Goal: Transaction & Acquisition: Book appointment/travel/reservation

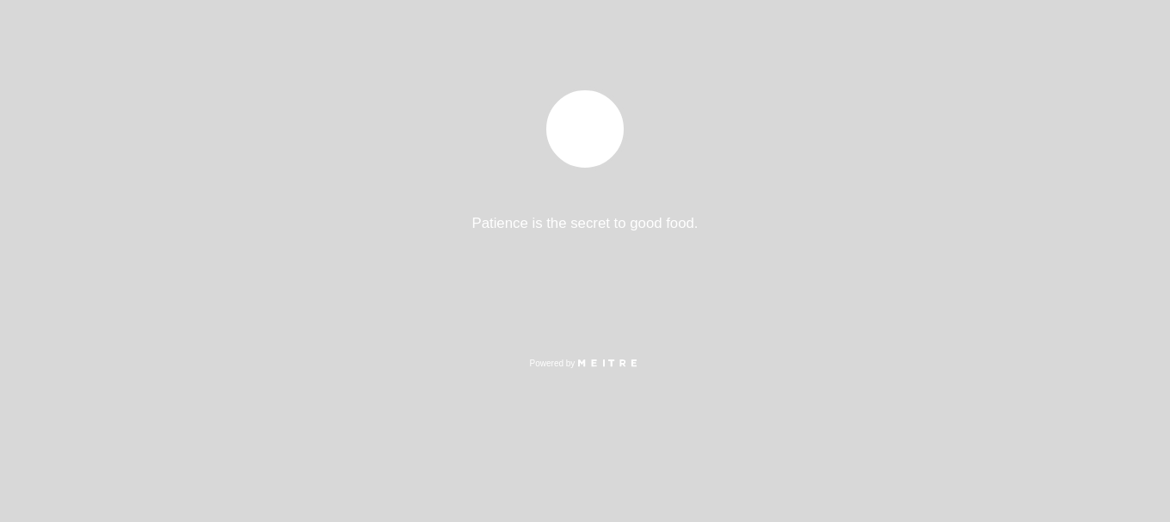
select select "es"
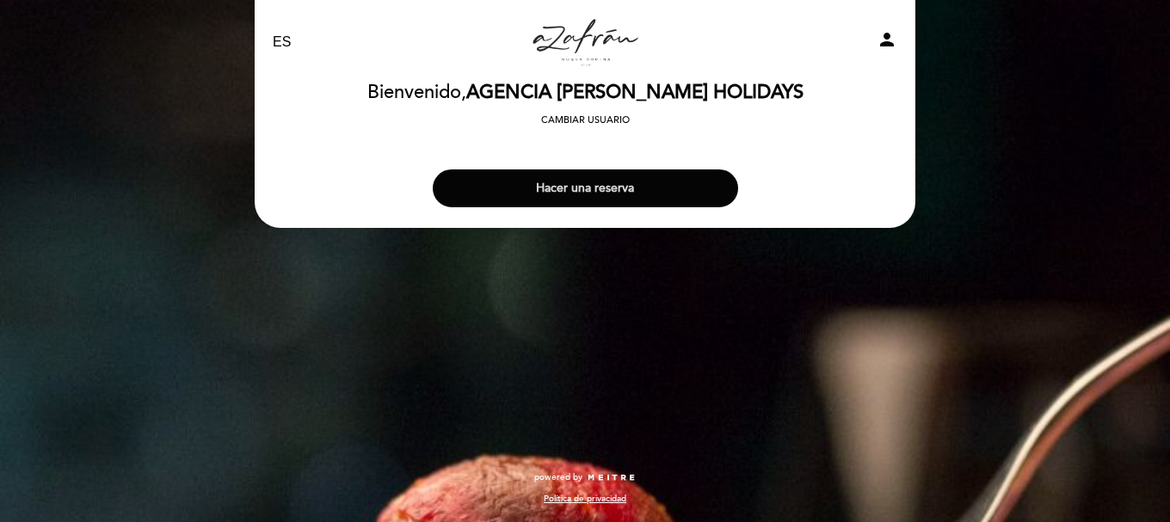
click at [601, 197] on button "Hacer una reserva" at bounding box center [585, 188] width 305 height 38
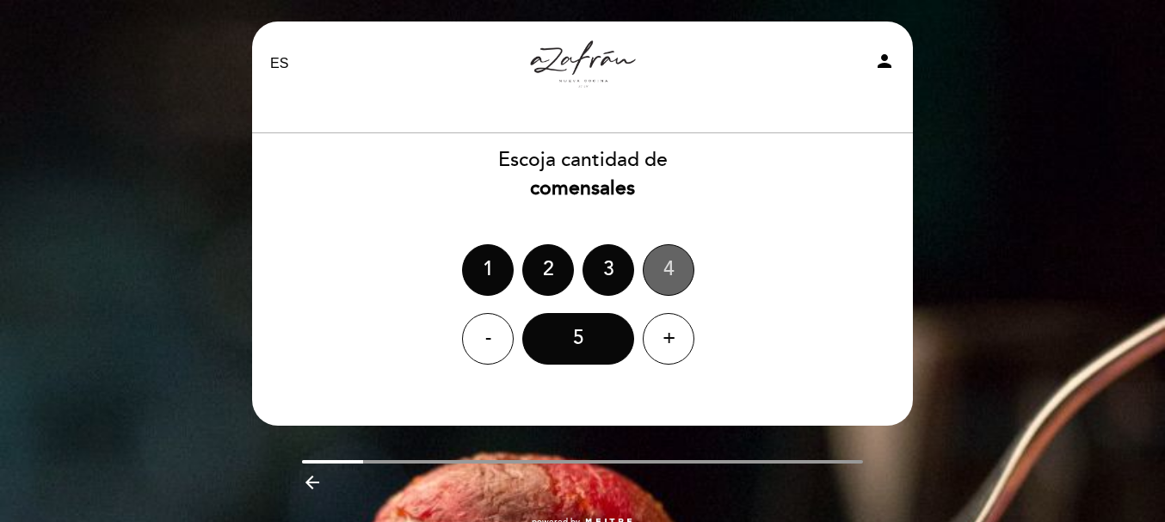
click at [669, 266] on div "4" at bounding box center [669, 270] width 52 height 52
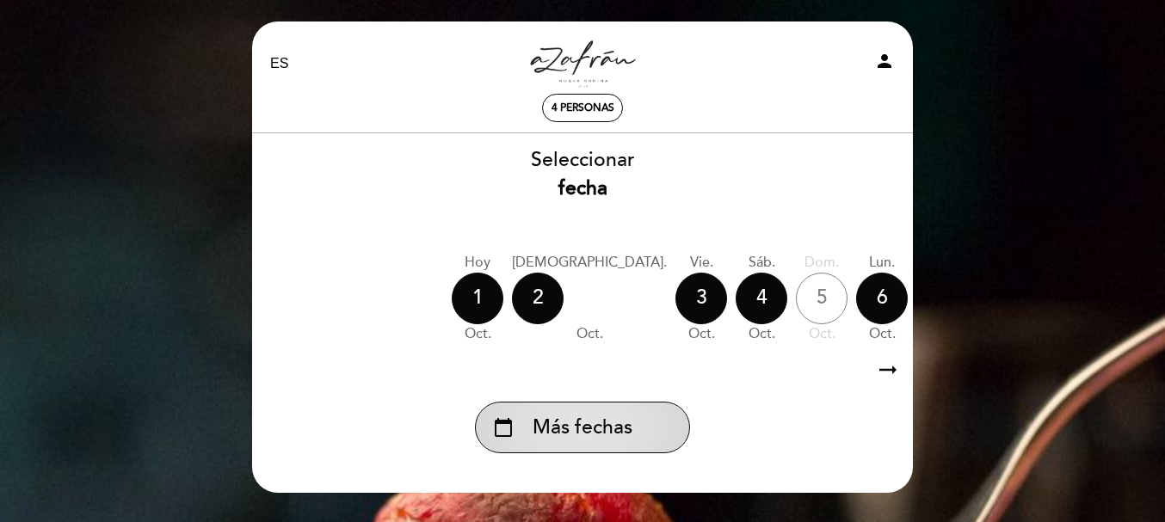
click at [550, 413] on div "calendar_today Más fechas" at bounding box center [582, 428] width 215 height 52
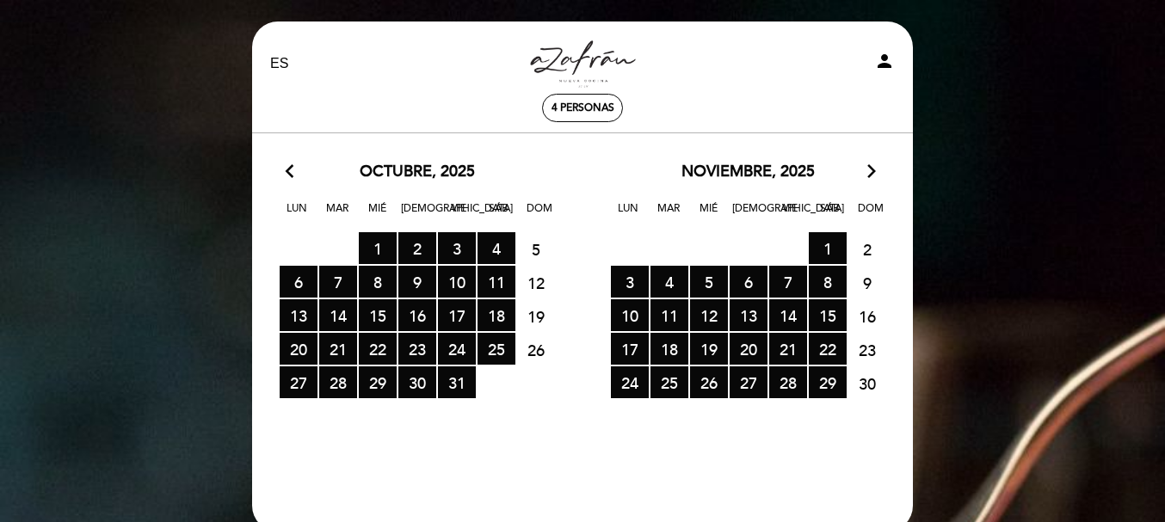
click at [534, 243] on span "5" at bounding box center [536, 249] width 38 height 32
click at [537, 248] on span "5" at bounding box center [536, 249] width 38 height 32
drag, startPoint x: 537, startPoint y: 249, endPoint x: 514, endPoint y: 249, distance: 23.2
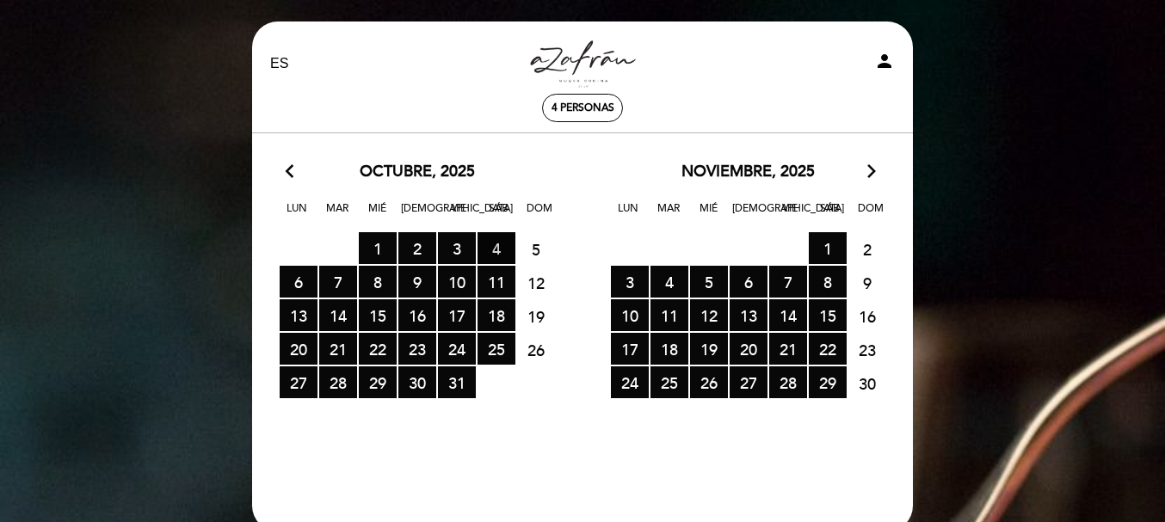
click at [536, 249] on span "5" at bounding box center [536, 249] width 38 height 32
click at [551, 247] on span "5" at bounding box center [536, 249] width 38 height 32
click at [531, 248] on span "5" at bounding box center [536, 249] width 38 height 32
click at [531, 249] on span "5" at bounding box center [536, 249] width 38 height 32
click at [533, 254] on span "5" at bounding box center [536, 249] width 38 height 32
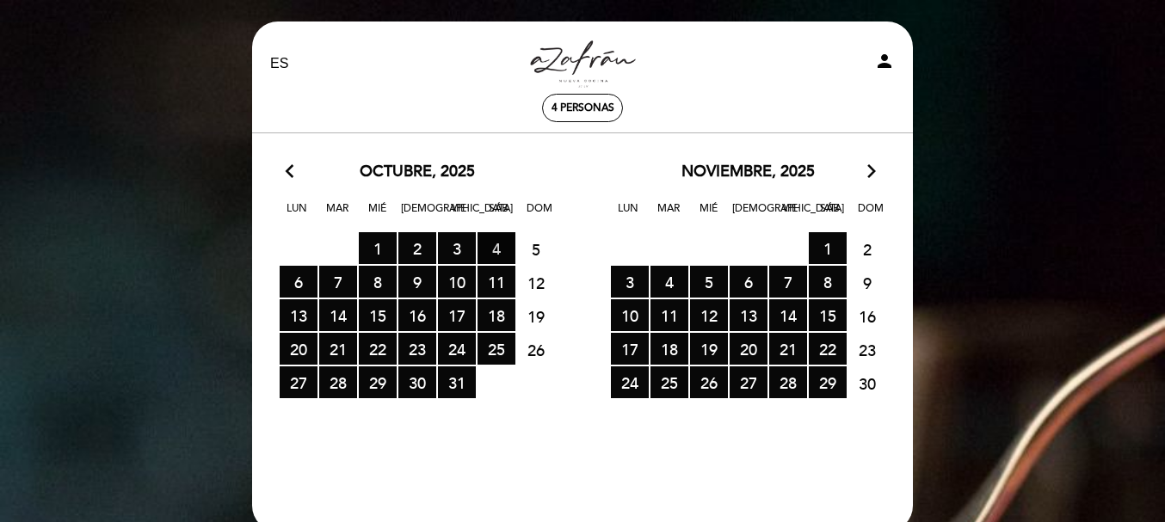
click at [496, 253] on span "4 RESERVAS DISPONIBLES" at bounding box center [497, 248] width 38 height 32
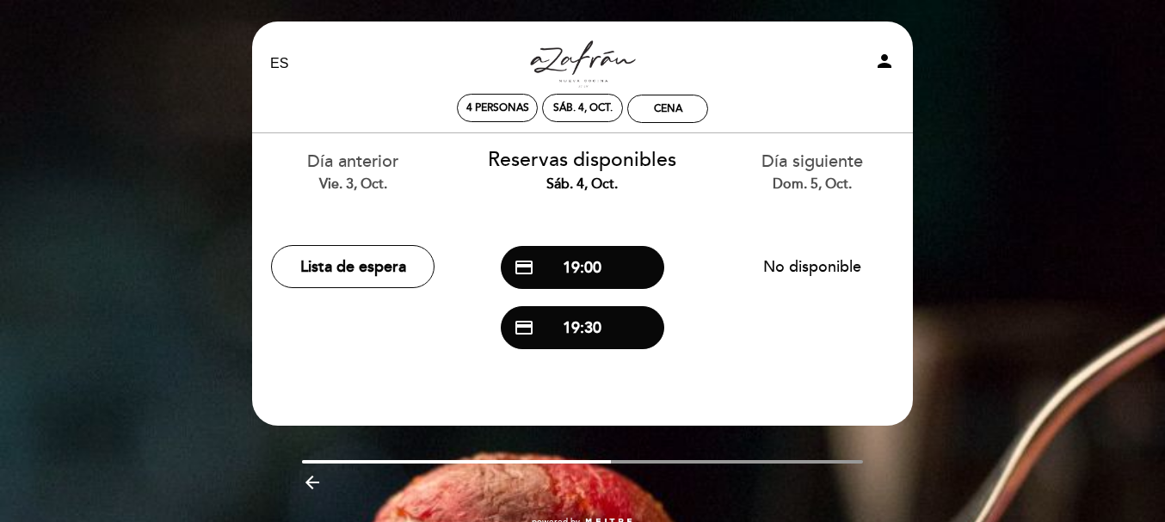
click at [306, 483] on icon "arrow_backward" at bounding box center [312, 482] width 21 height 21
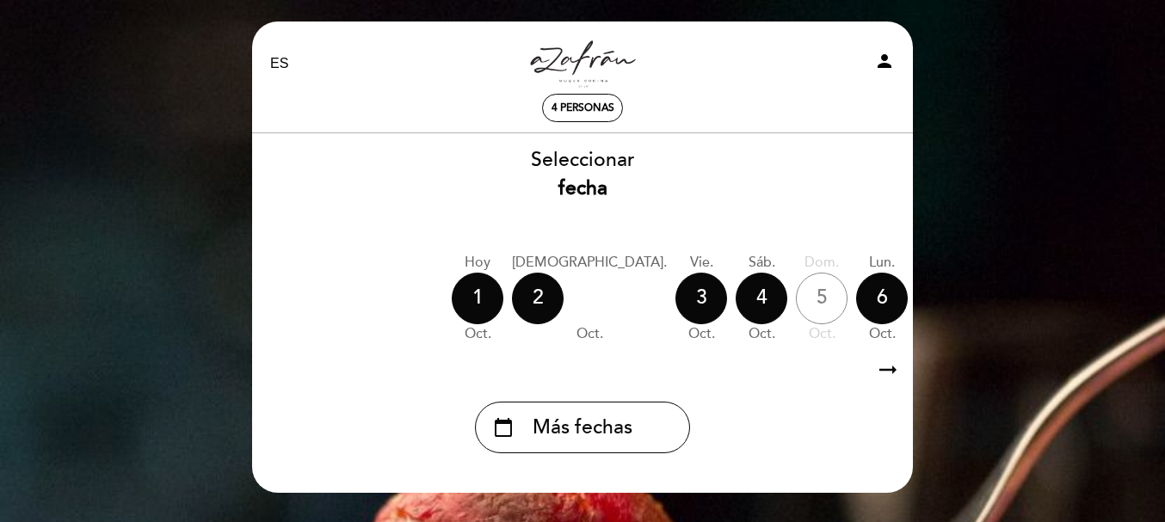
click at [796, 297] on div "5" at bounding box center [822, 299] width 52 height 52
